Goal: Task Accomplishment & Management: Manage account settings

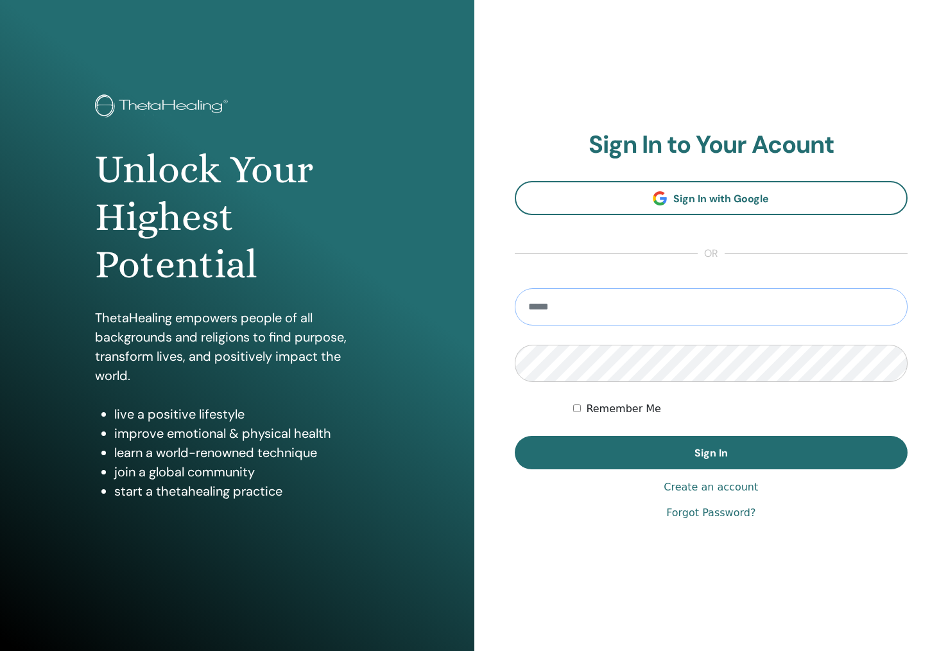
type input "**********"
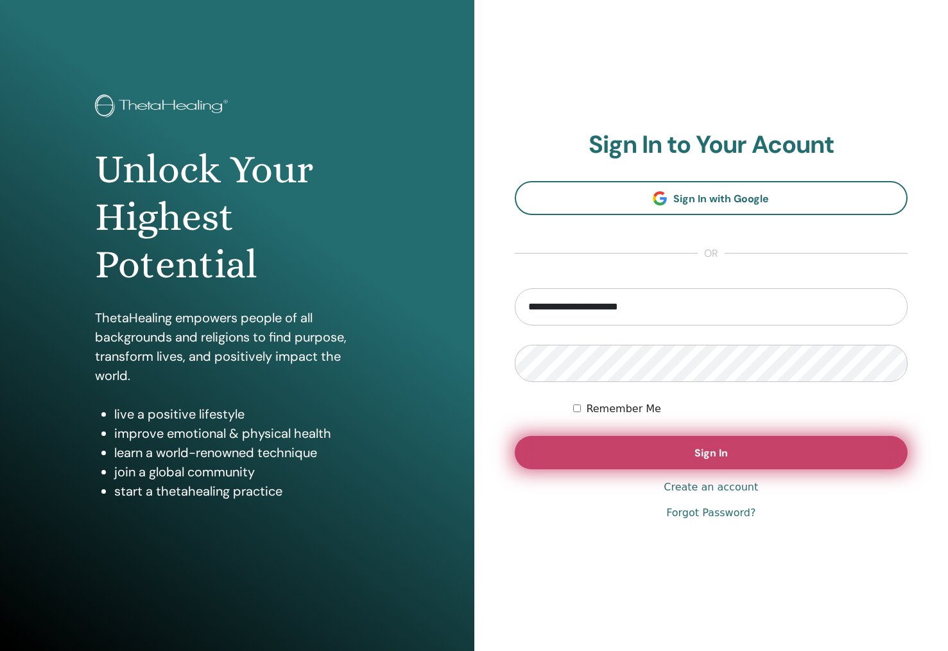
click at [645, 442] on button "Sign In" at bounding box center [711, 452] width 393 height 33
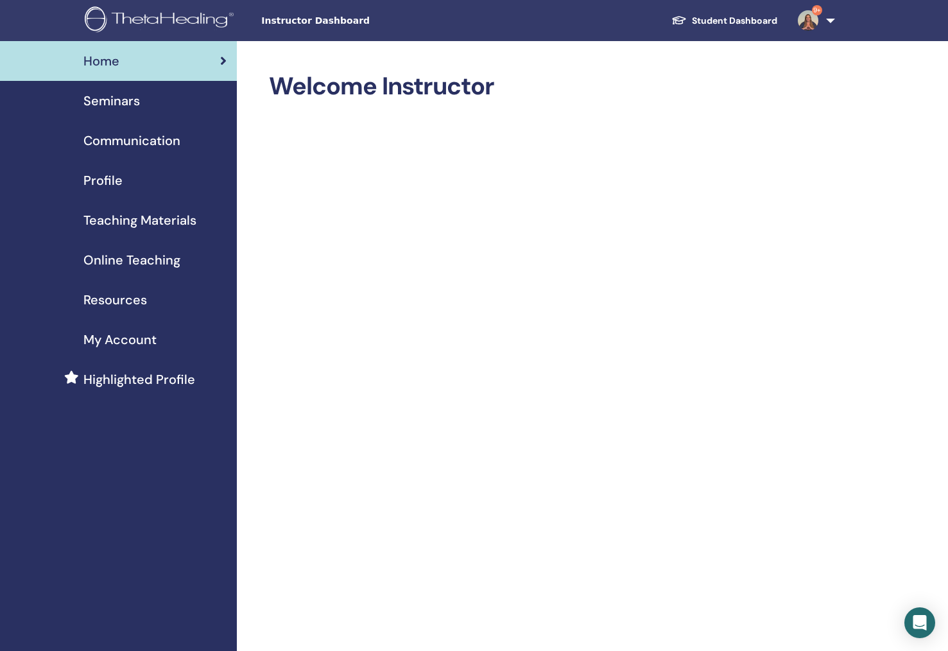
click at [99, 181] on span "Profile" at bounding box center [102, 180] width 39 height 19
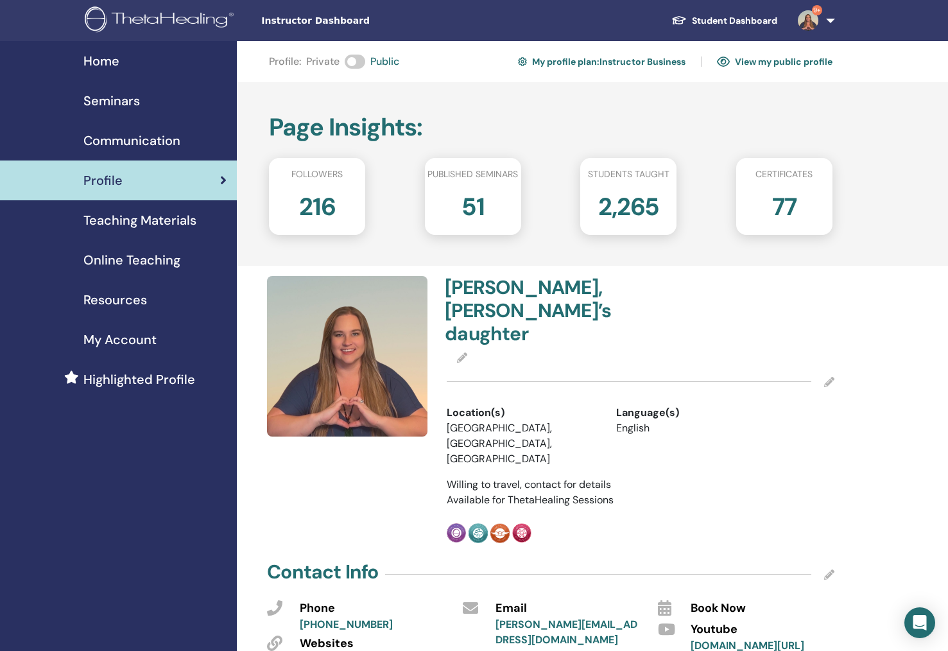
click at [588, 59] on link "My profile plan : Instructor Business" at bounding box center [602, 61] width 168 height 21
